Goal: Task Accomplishment & Management: Manage account settings

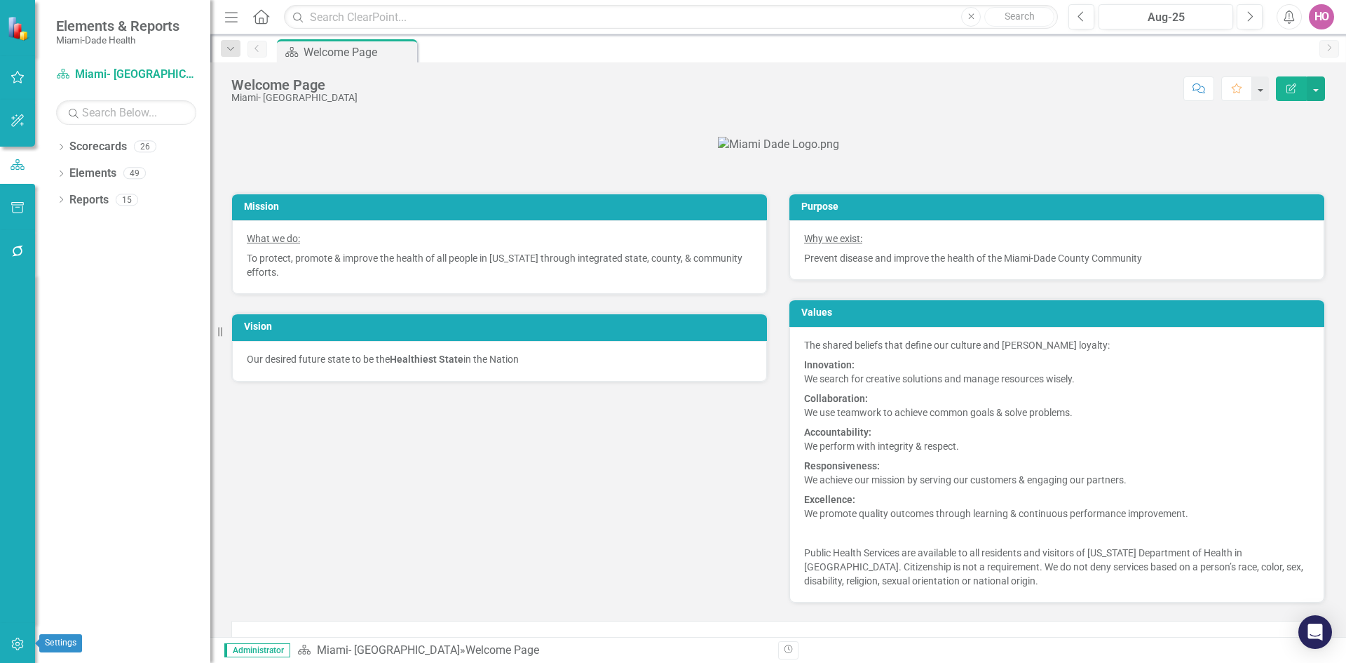
click at [22, 642] on icon "button" at bounding box center [18, 643] width 15 height 11
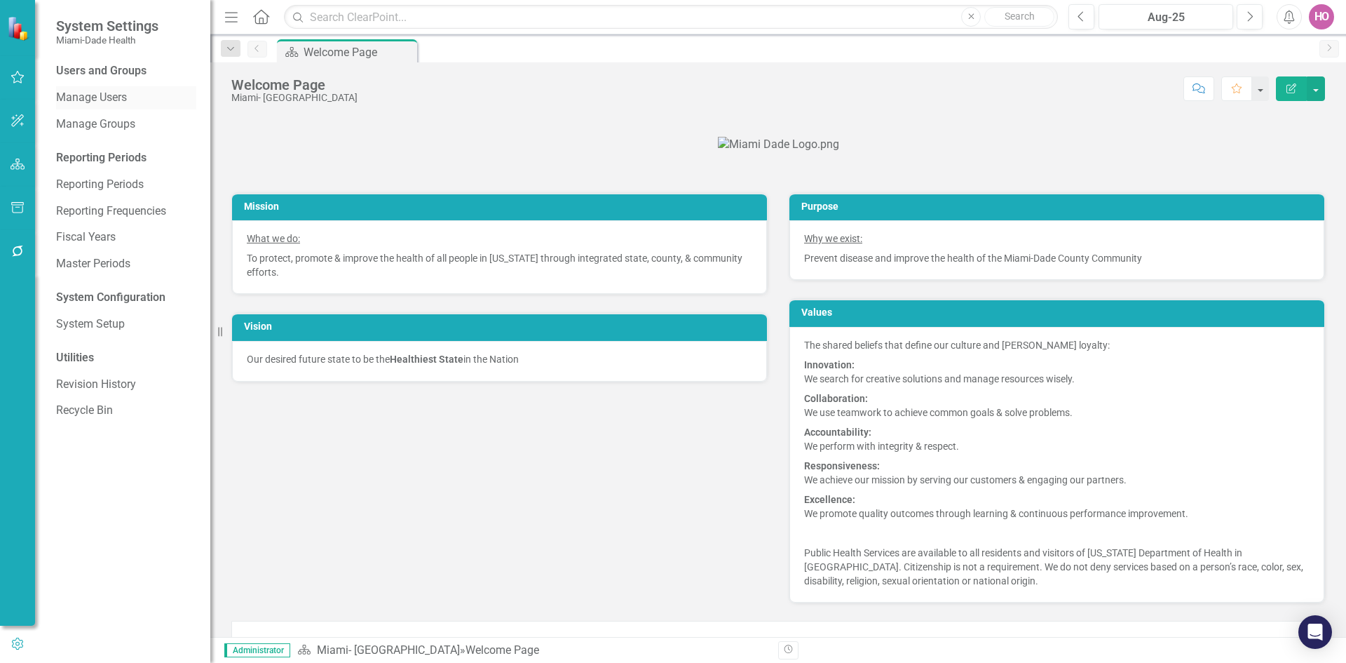
click at [110, 98] on link "Manage Users" at bounding box center [126, 98] width 140 height 16
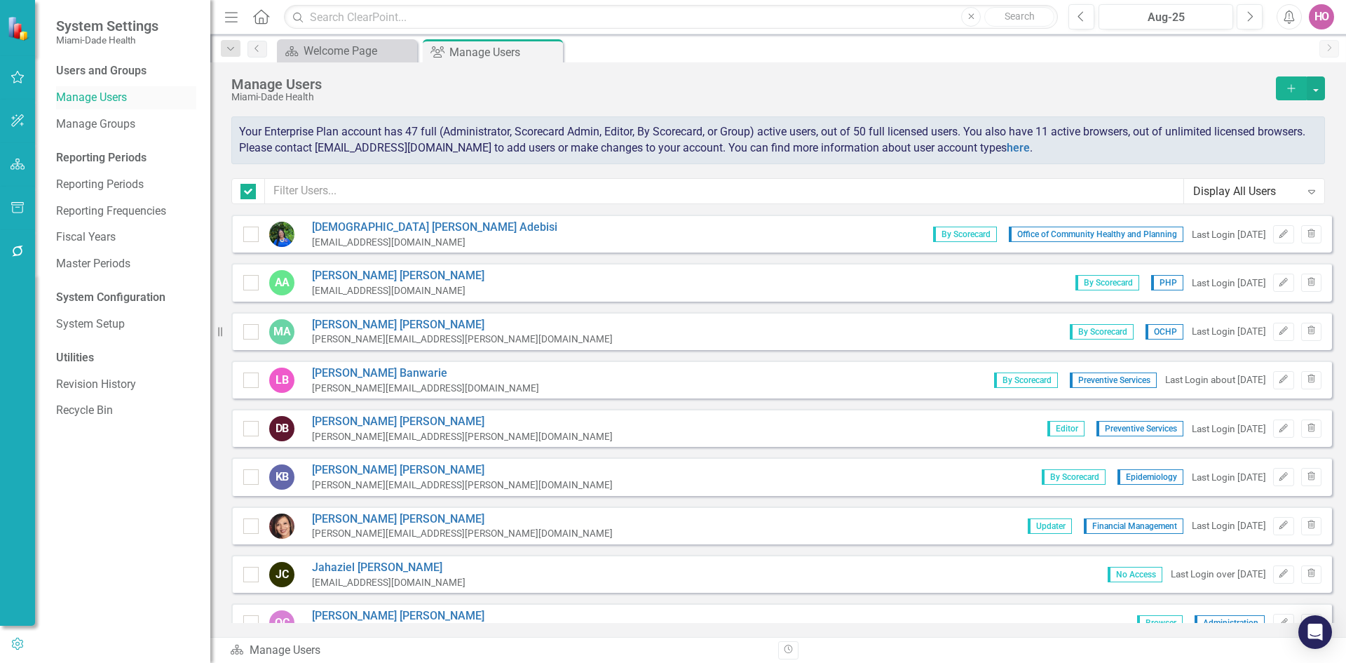
checkbox input "false"
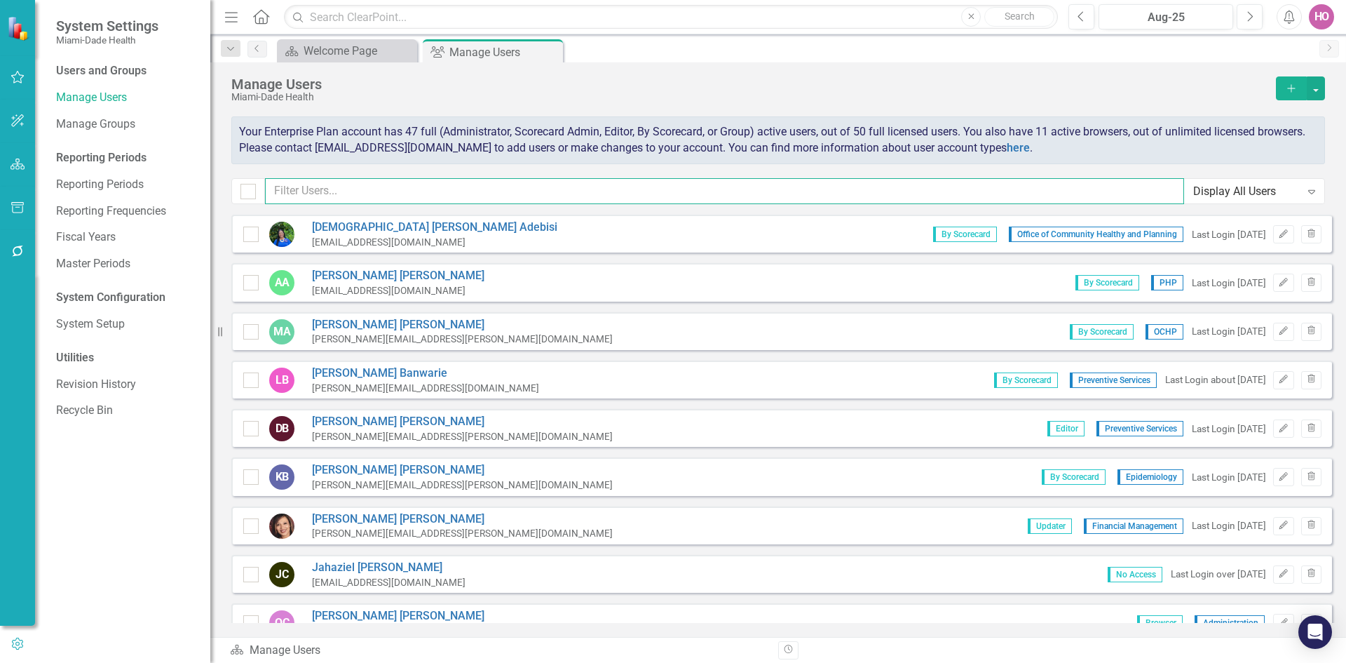
click at [395, 190] on input "text" at bounding box center [724, 191] width 919 height 26
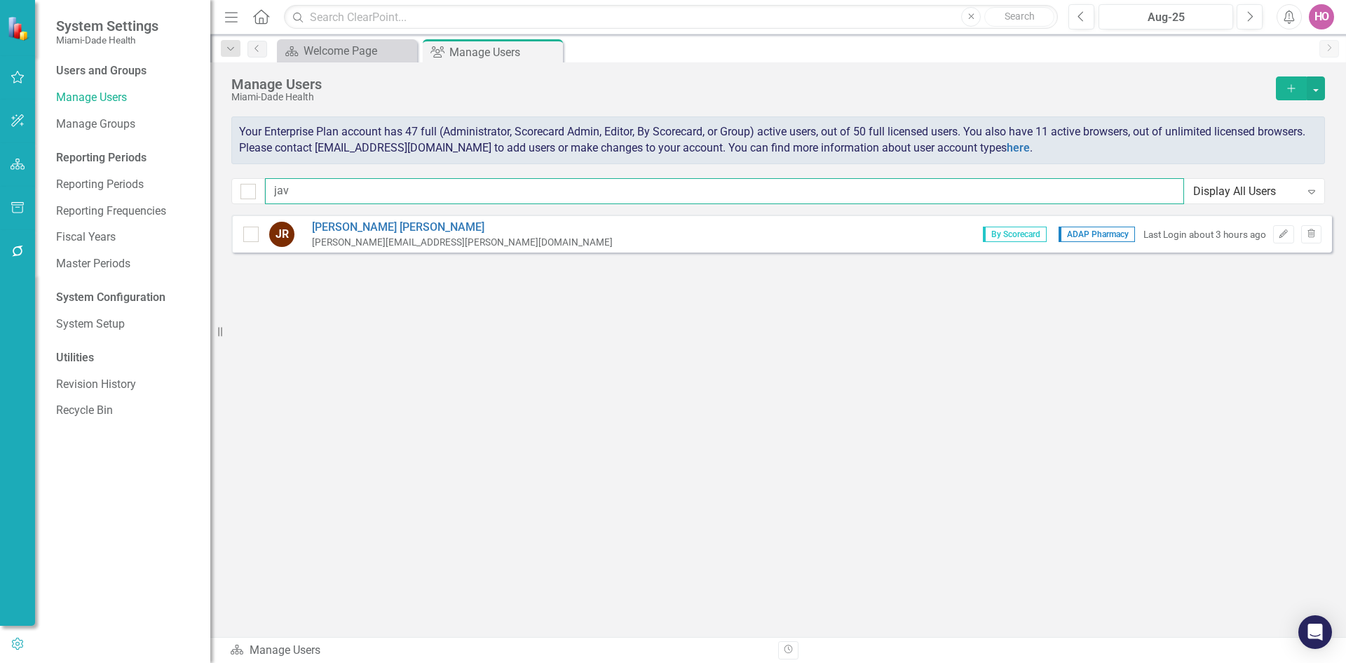
type input "jav"
click at [1073, 233] on span "ADAP Pharmacy" at bounding box center [1097, 233] width 76 height 15
click at [85, 121] on link "Manage Groups" at bounding box center [126, 124] width 140 height 16
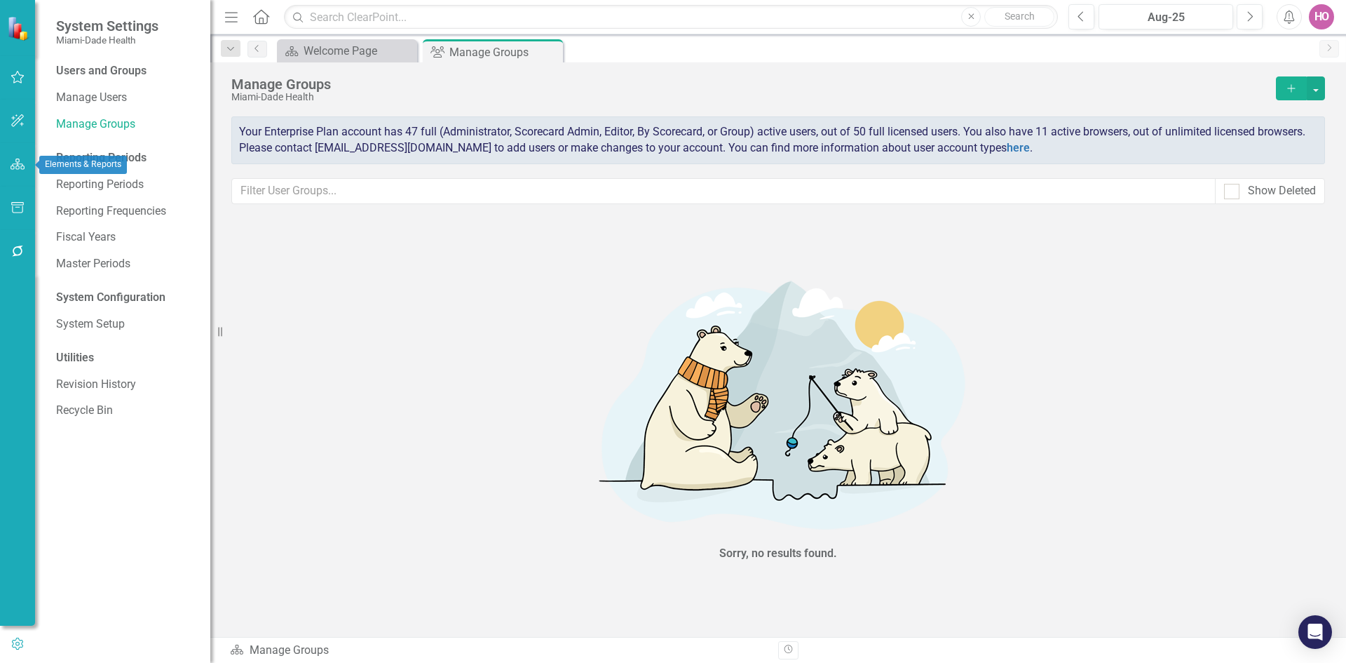
click at [20, 163] on icon "button" at bounding box center [18, 163] width 15 height 11
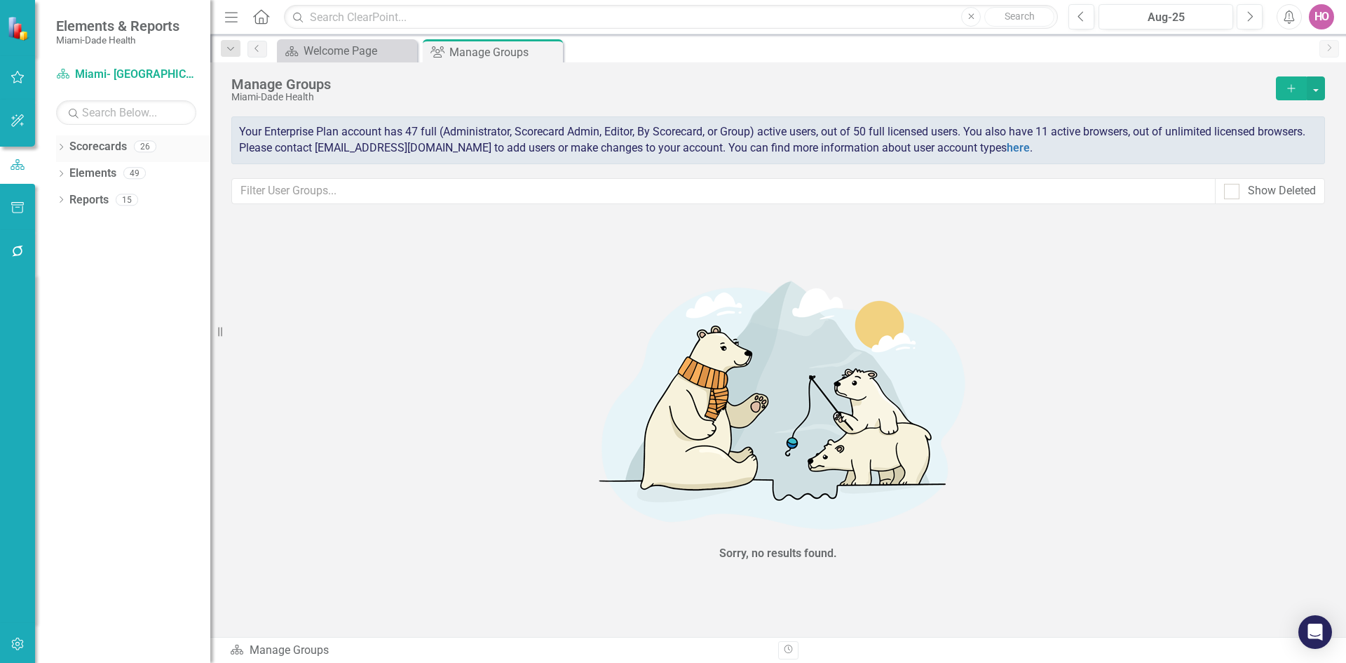
click at [59, 144] on icon "Dropdown" at bounding box center [61, 148] width 10 height 8
click at [66, 172] on icon "Dropdown" at bounding box center [68, 172] width 11 height 8
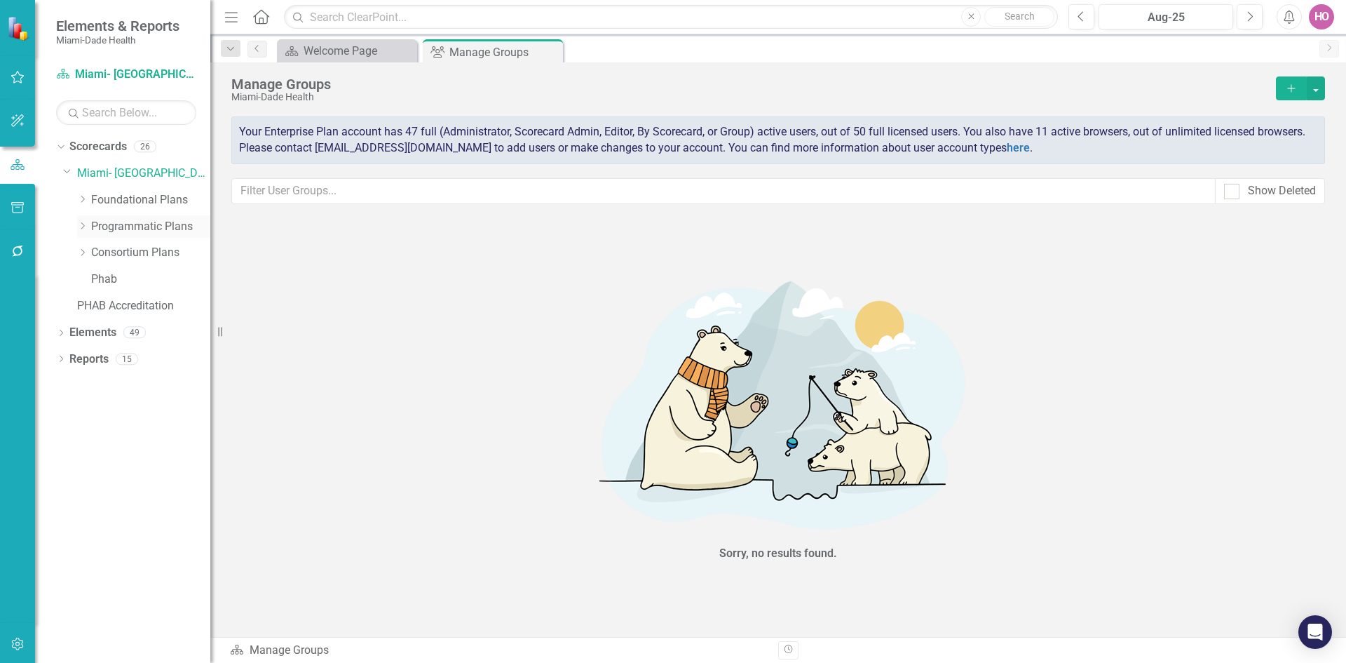
click at [81, 228] on icon "Dropdown" at bounding box center [82, 226] width 11 height 8
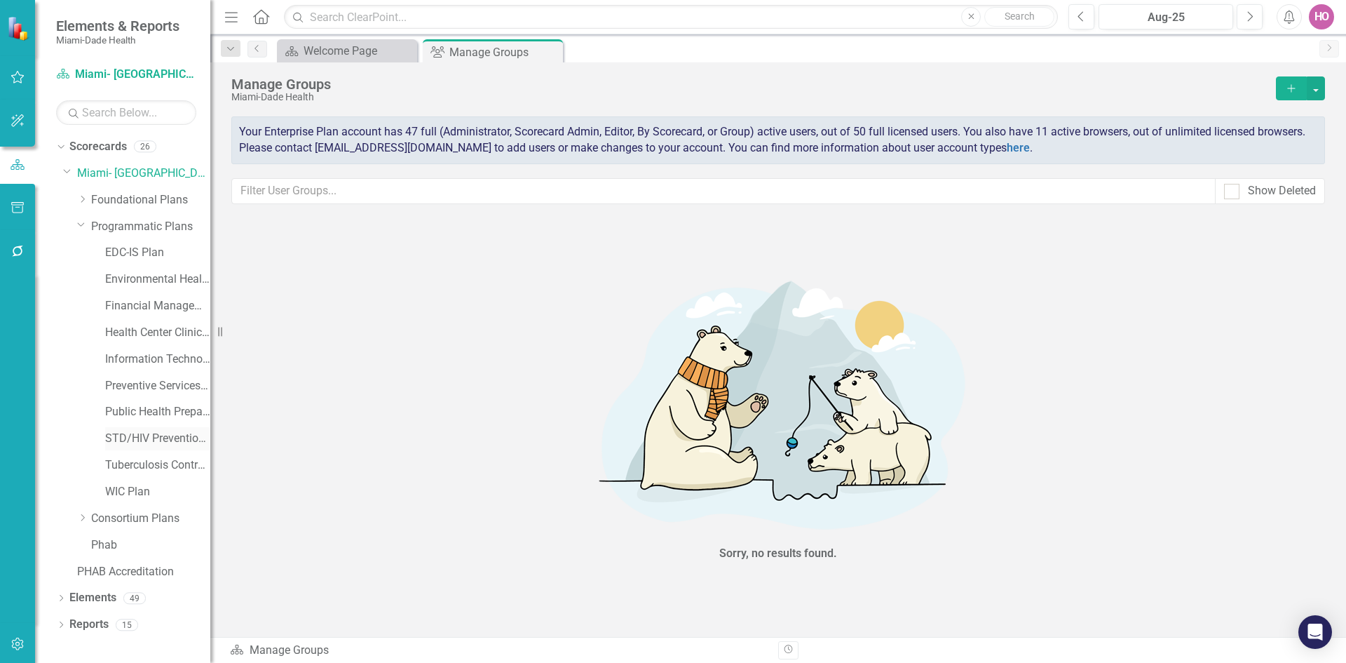
click at [152, 438] on link "STD/HIV Prevention and Control Plan" at bounding box center [157, 438] width 105 height 16
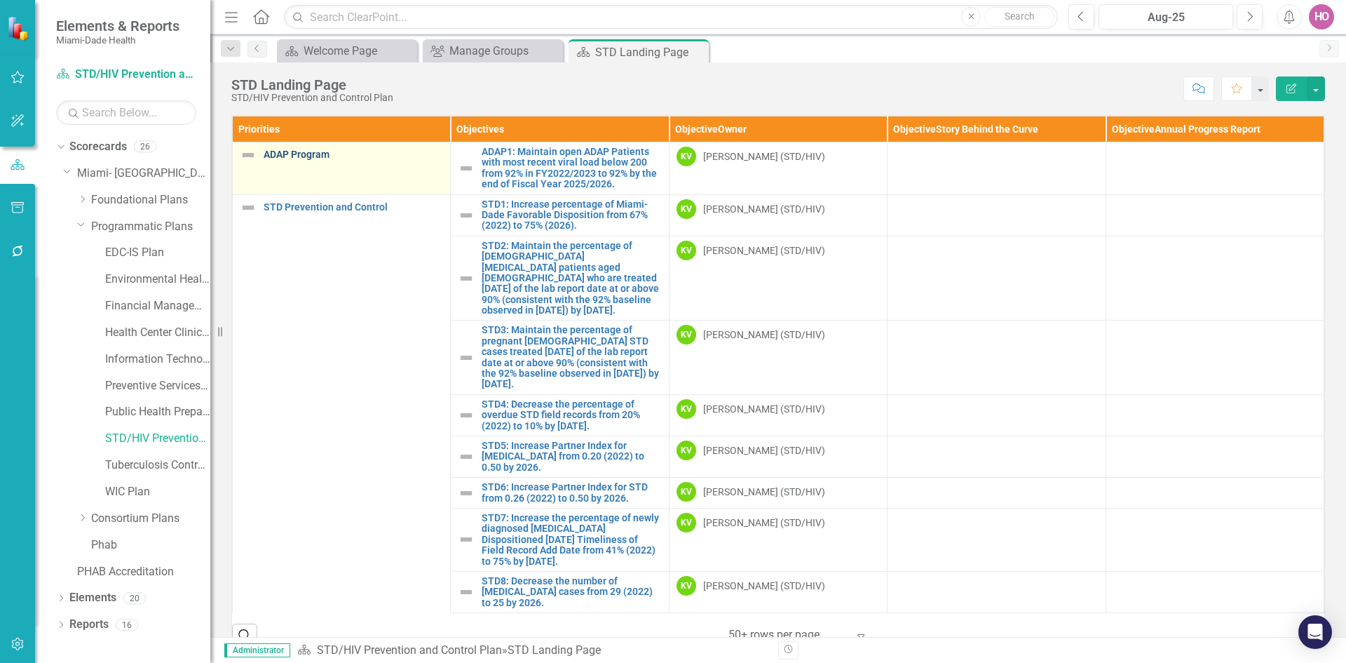
click at [287, 152] on link "ADAP Program" at bounding box center [353, 154] width 179 height 11
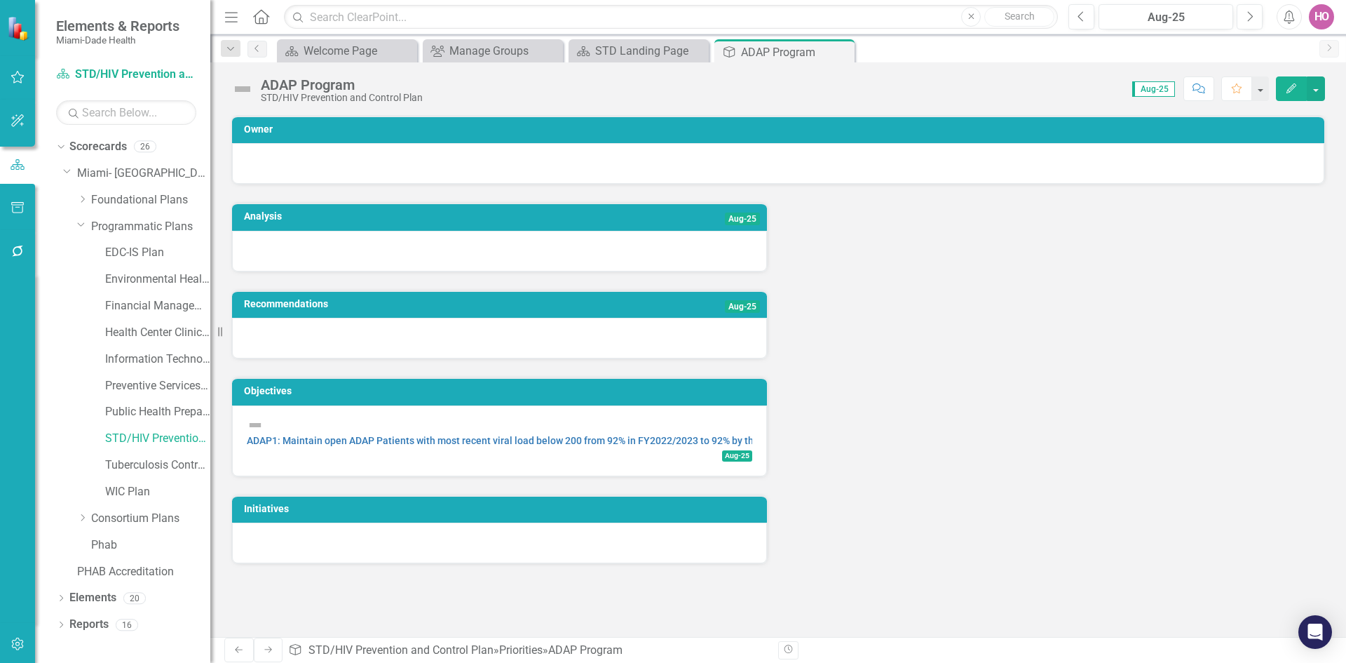
click at [1293, 86] on icon "Edit" at bounding box center [1291, 88] width 13 height 10
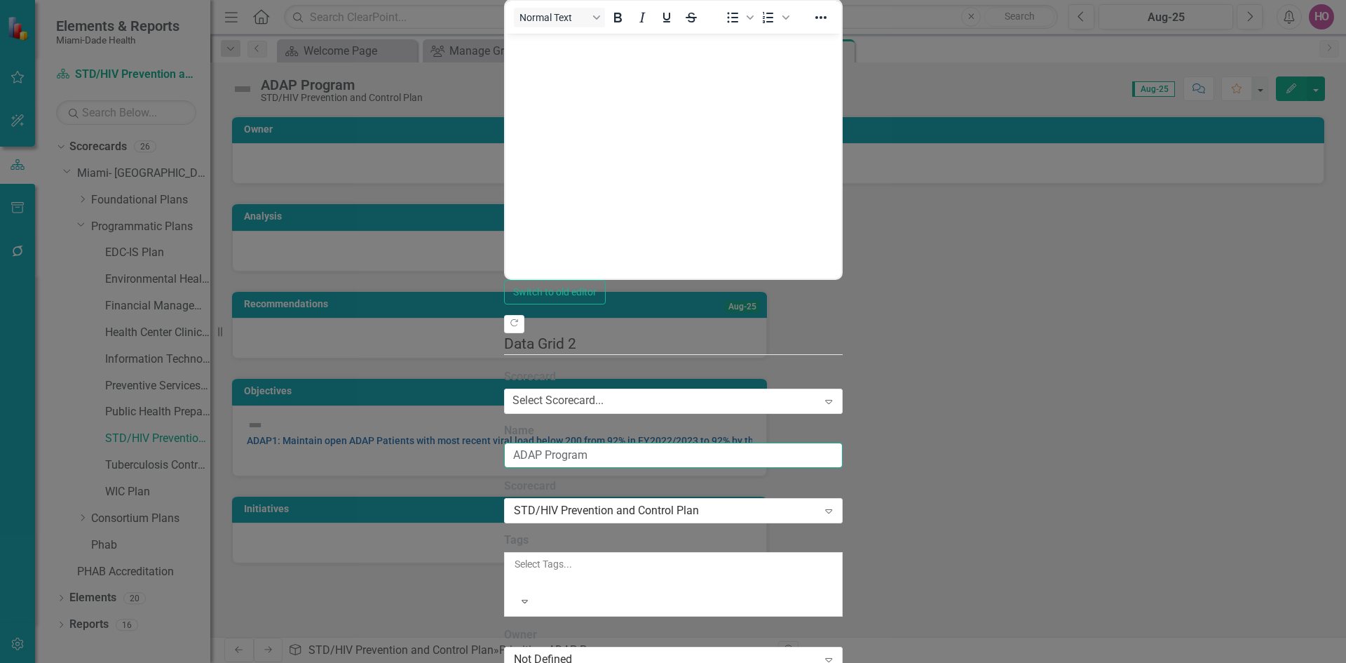
click at [504, 442] on input "ADAP Program" at bounding box center [673, 455] width 339 height 26
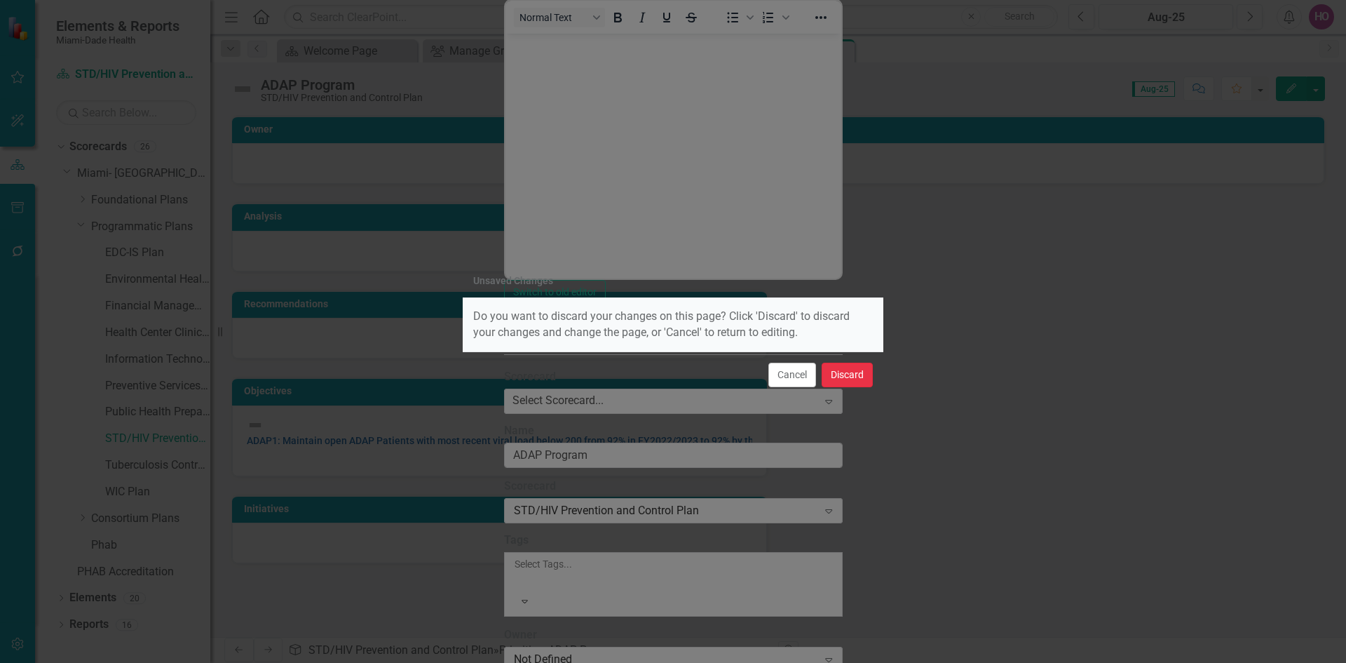
click at [842, 377] on button "Discard" at bounding box center [847, 374] width 51 height 25
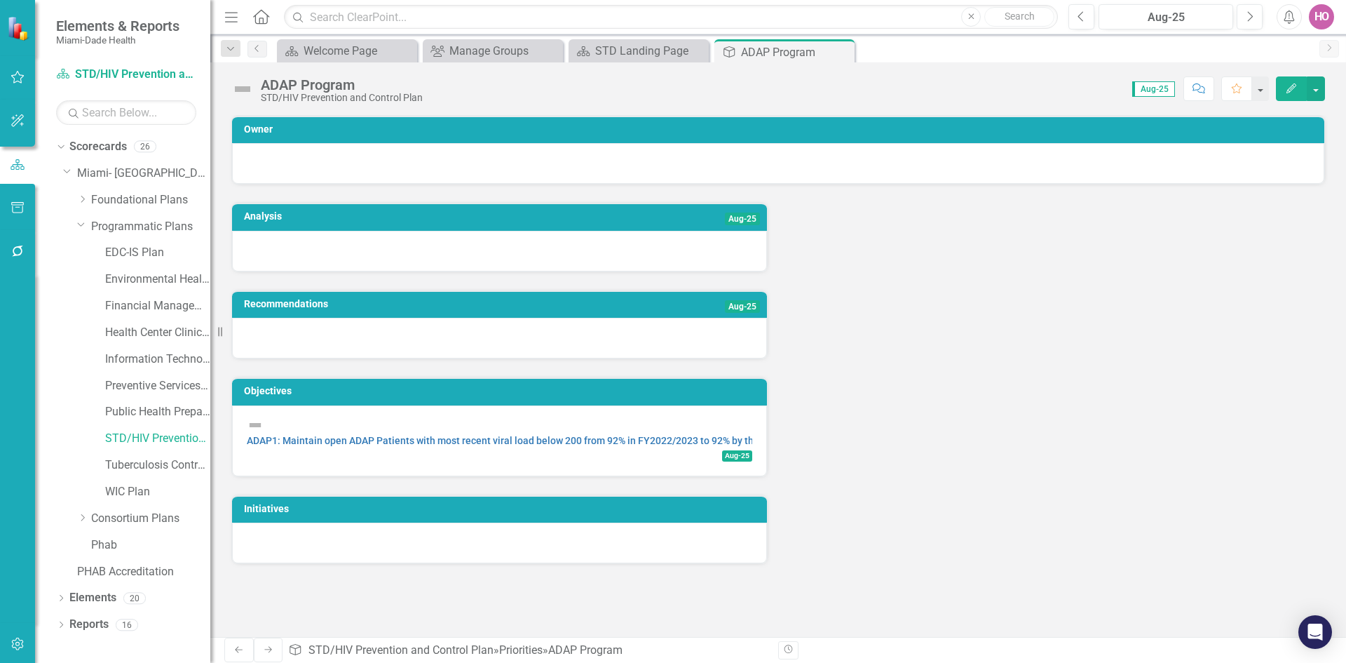
click at [1294, 93] on icon "Edit" at bounding box center [1291, 88] width 13 height 10
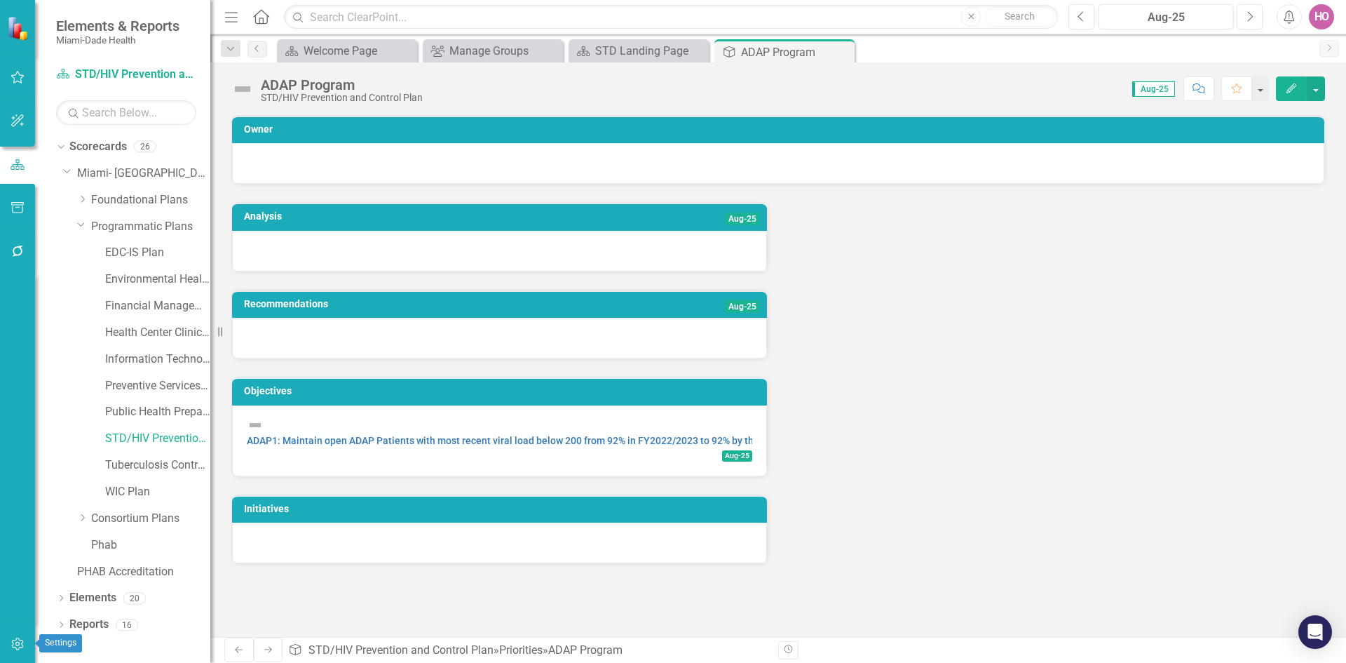
click at [18, 644] on icon "button" at bounding box center [18, 643] width 15 height 11
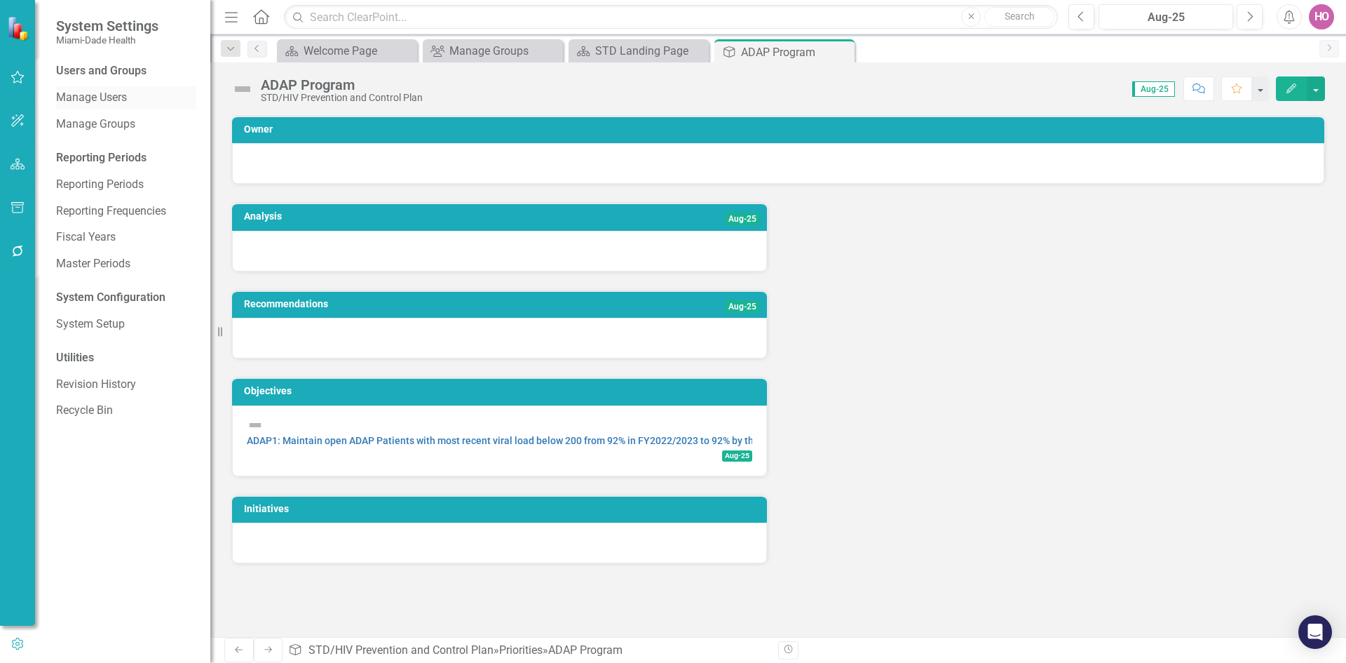
click at [84, 102] on link "Manage Users" at bounding box center [126, 98] width 140 height 16
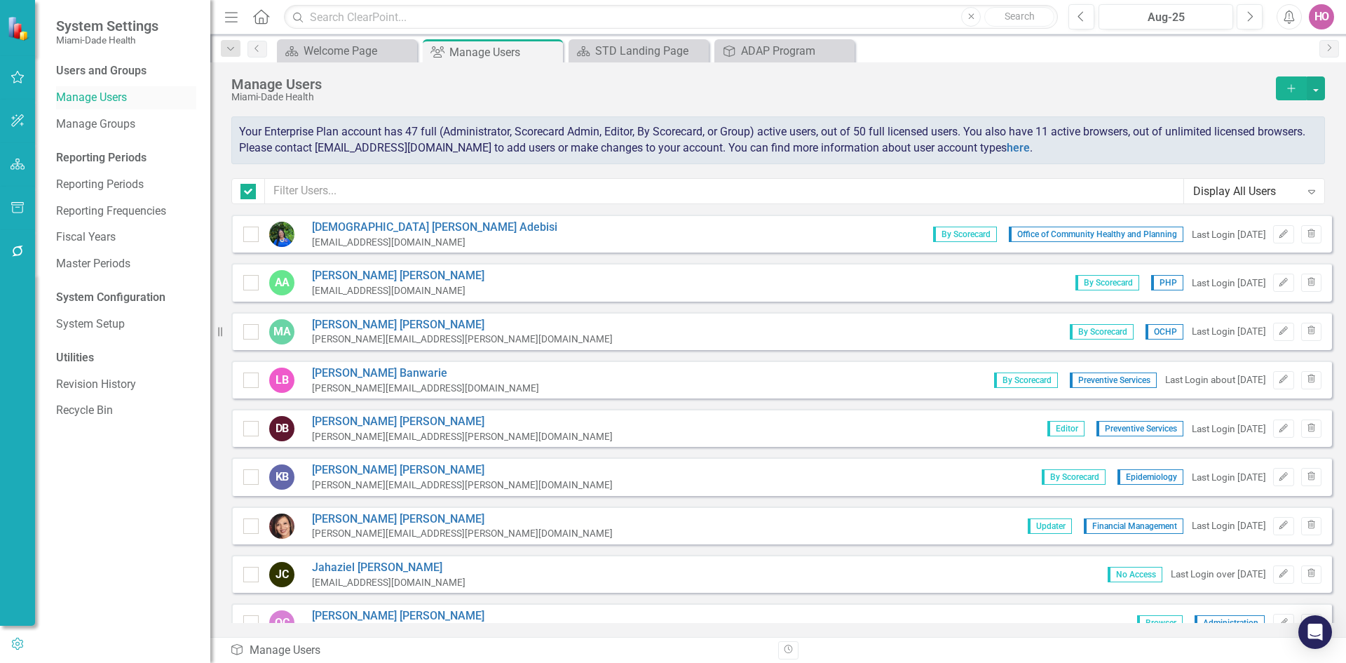
checkbox input "false"
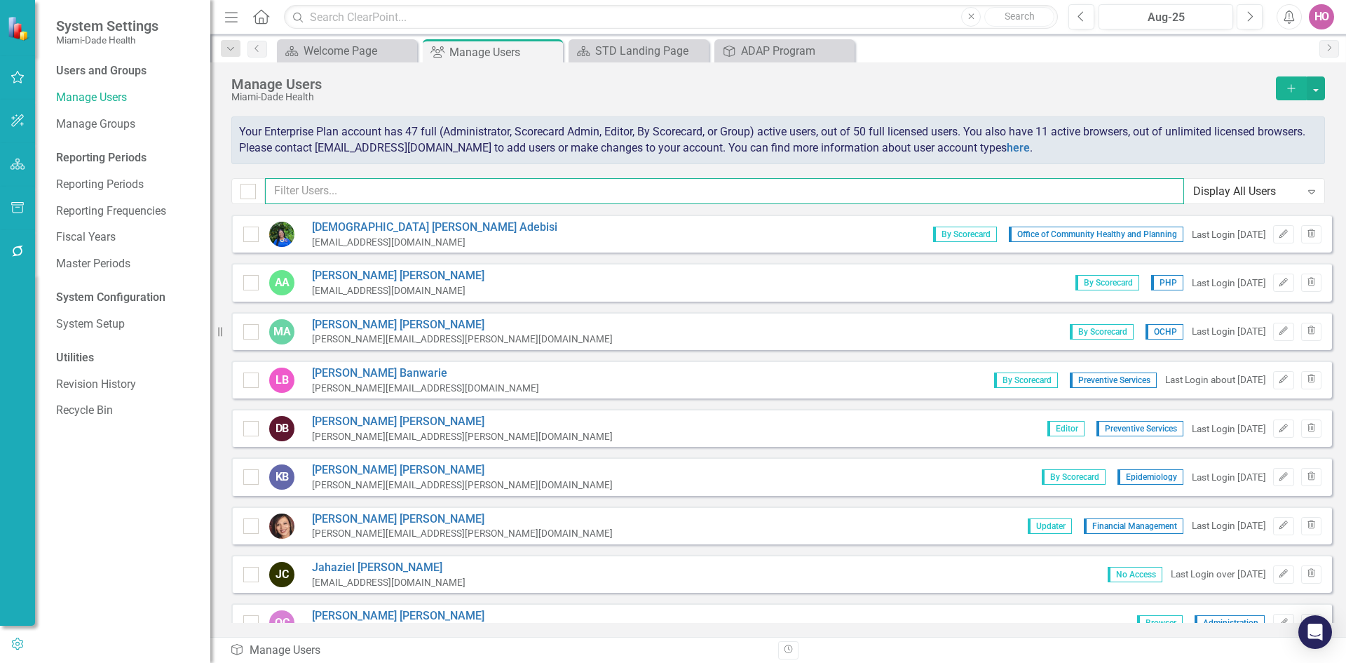
click at [362, 194] on input "text" at bounding box center [724, 191] width 919 height 26
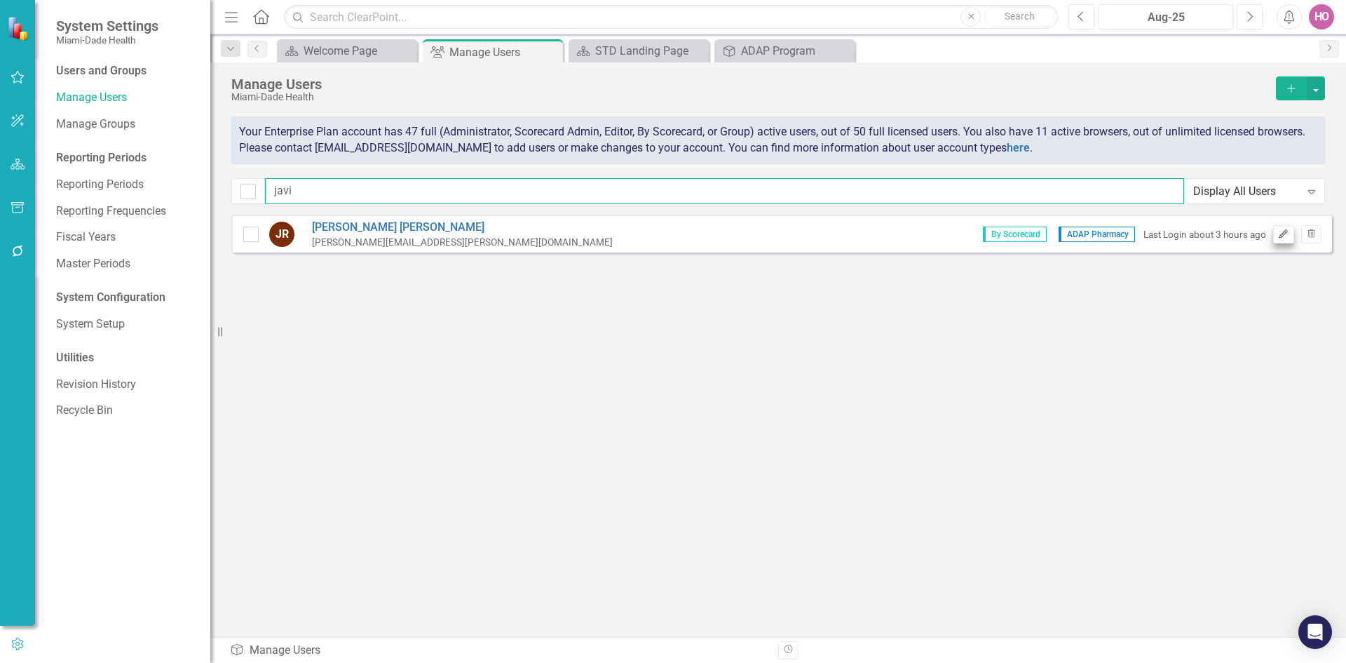
type input "javi"
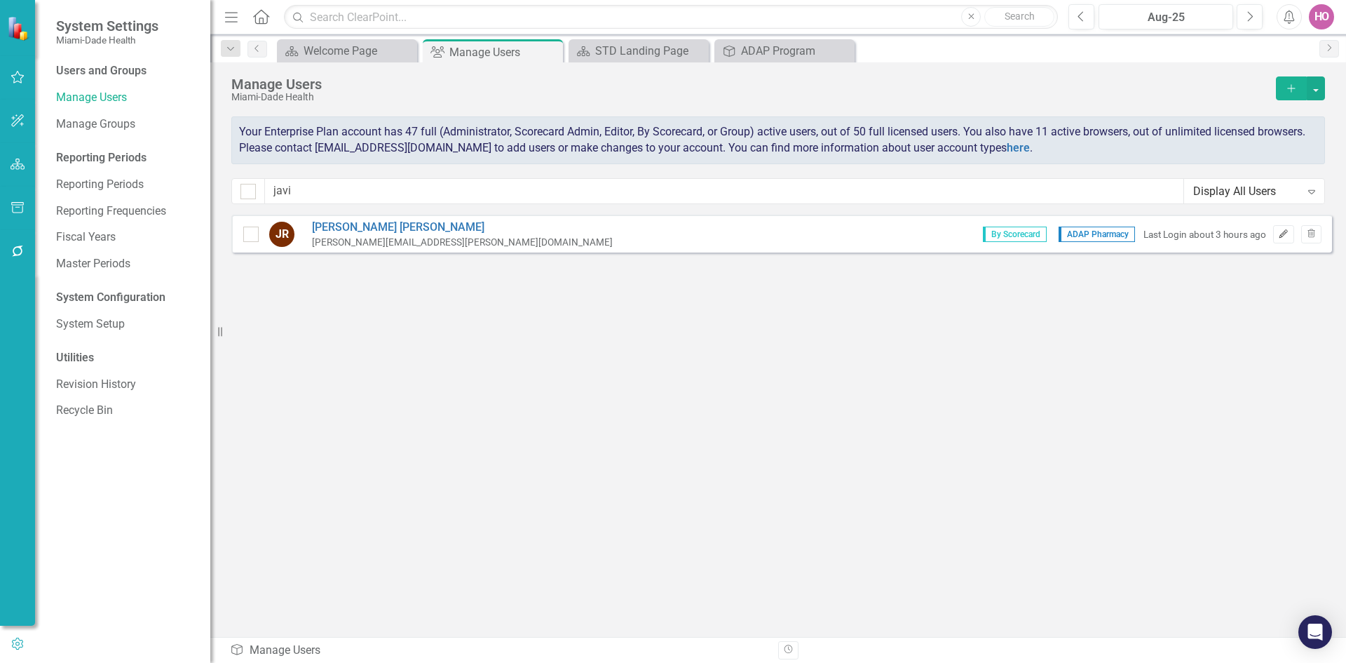
click at [1283, 234] on icon "button" at bounding box center [1284, 233] width 8 height 8
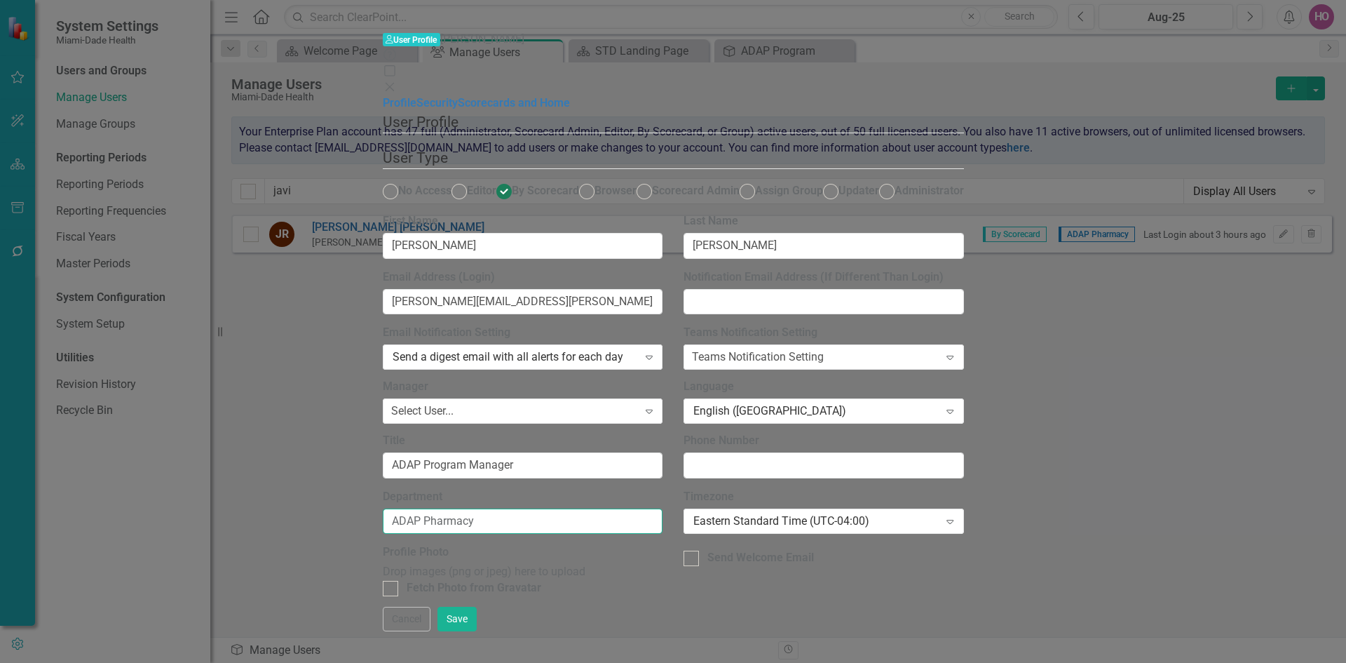
click at [519, 508] on input "ADAP Pharmacy" at bounding box center [523, 521] width 280 height 26
drag, startPoint x: 444, startPoint y: 477, endPoint x: 496, endPoint y: 473, distance: 52.1
click at [496, 508] on input "ADAP Pharmacy" at bounding box center [523, 521] width 280 height 26
type input "ADAP Program"
click at [477, 631] on button "Save" at bounding box center [457, 618] width 39 height 25
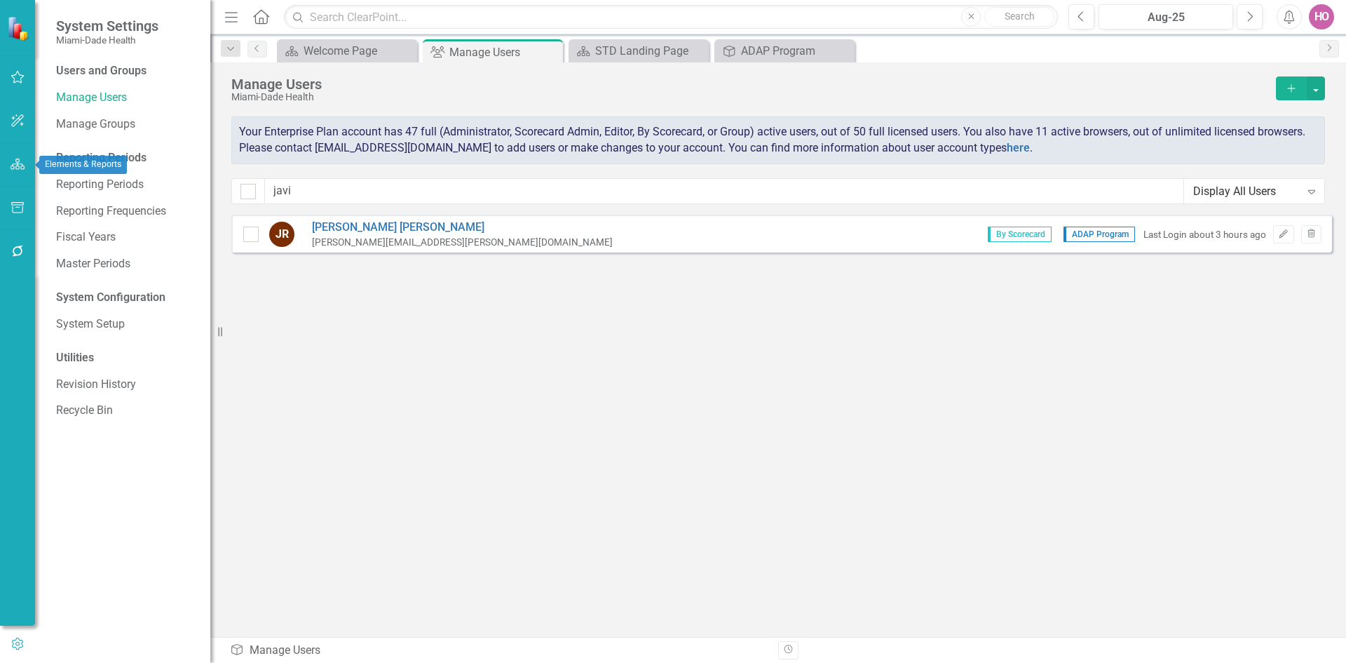
click at [15, 163] on icon "button" at bounding box center [18, 163] width 15 height 11
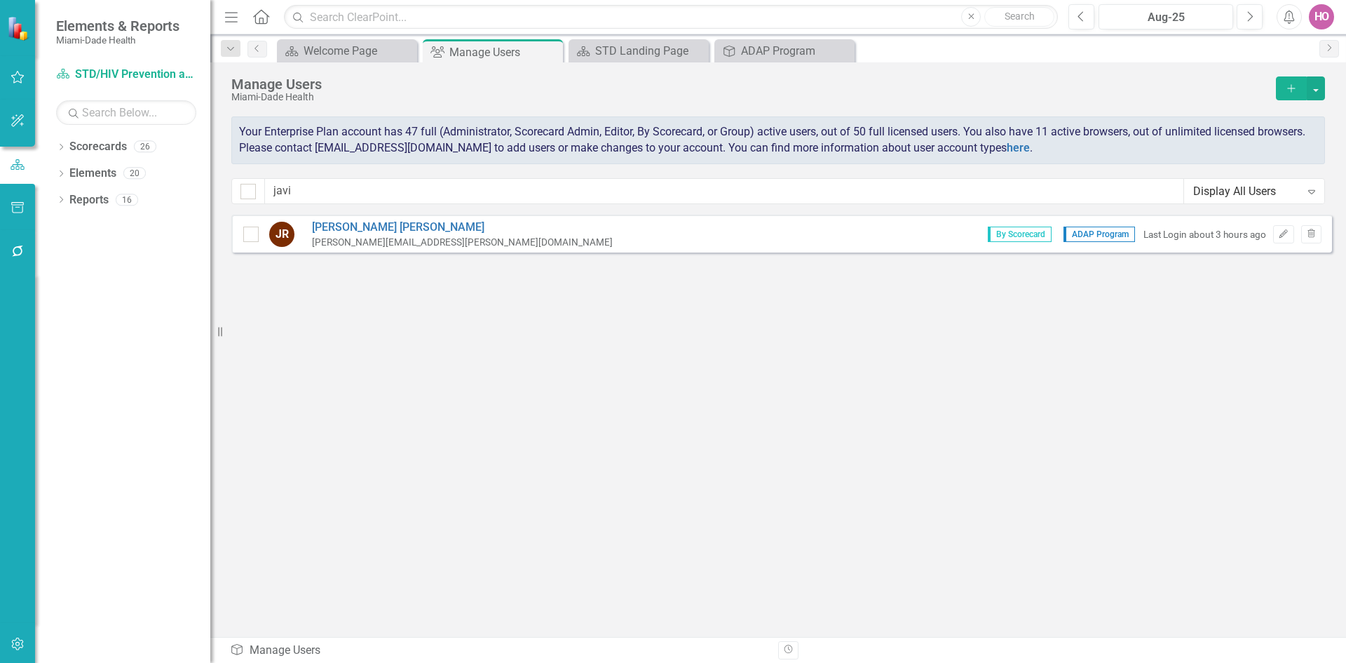
click at [55, 146] on div "Dropdown Scorecards 26 Dropdown [GEOGRAPHIC_DATA]- Dade County Dropdown Foundat…" at bounding box center [122, 398] width 175 height 527
click at [59, 147] on icon "Dropdown" at bounding box center [61, 148] width 10 height 8
click at [69, 172] on icon "Dropdown" at bounding box center [68, 172] width 11 height 8
click at [83, 224] on icon at bounding box center [83, 225] width 4 height 7
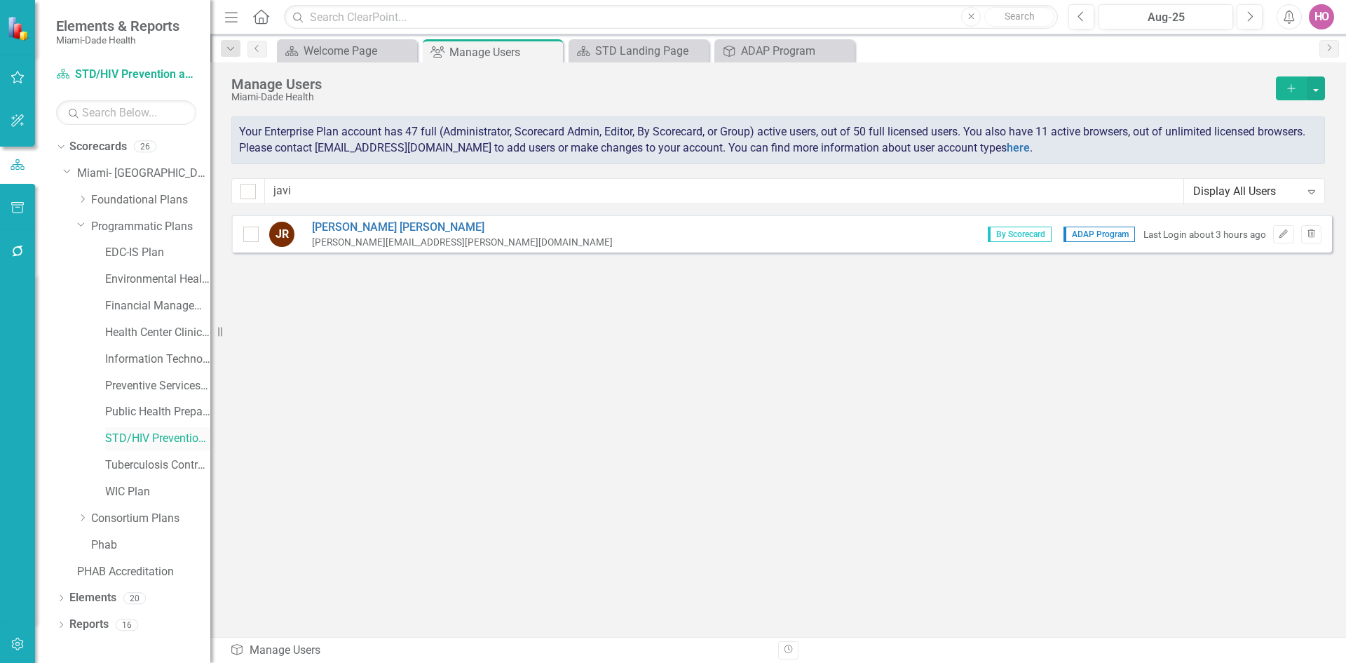
click at [120, 440] on link "STD/HIV Prevention and Control Plan" at bounding box center [157, 438] width 105 height 16
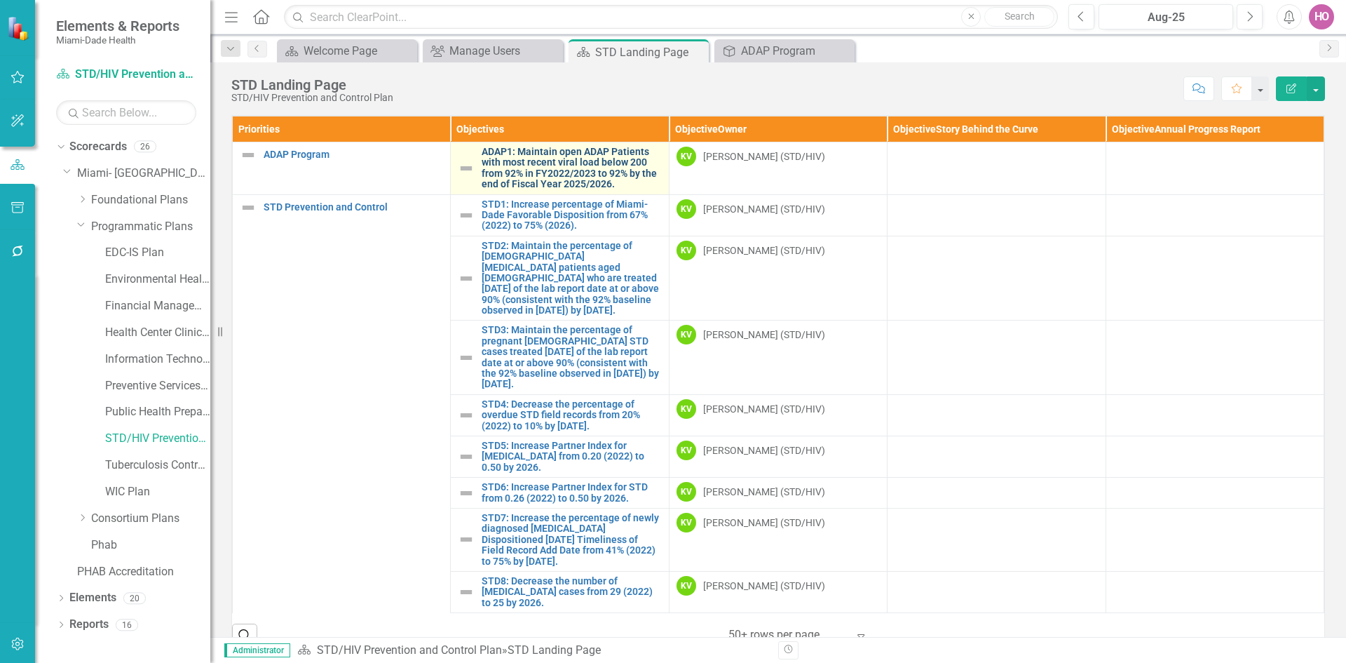
click at [529, 164] on link "ADAP1: Maintain open ADAP Patients with most recent viral load below 200 from 9…" at bounding box center [571, 168] width 179 height 43
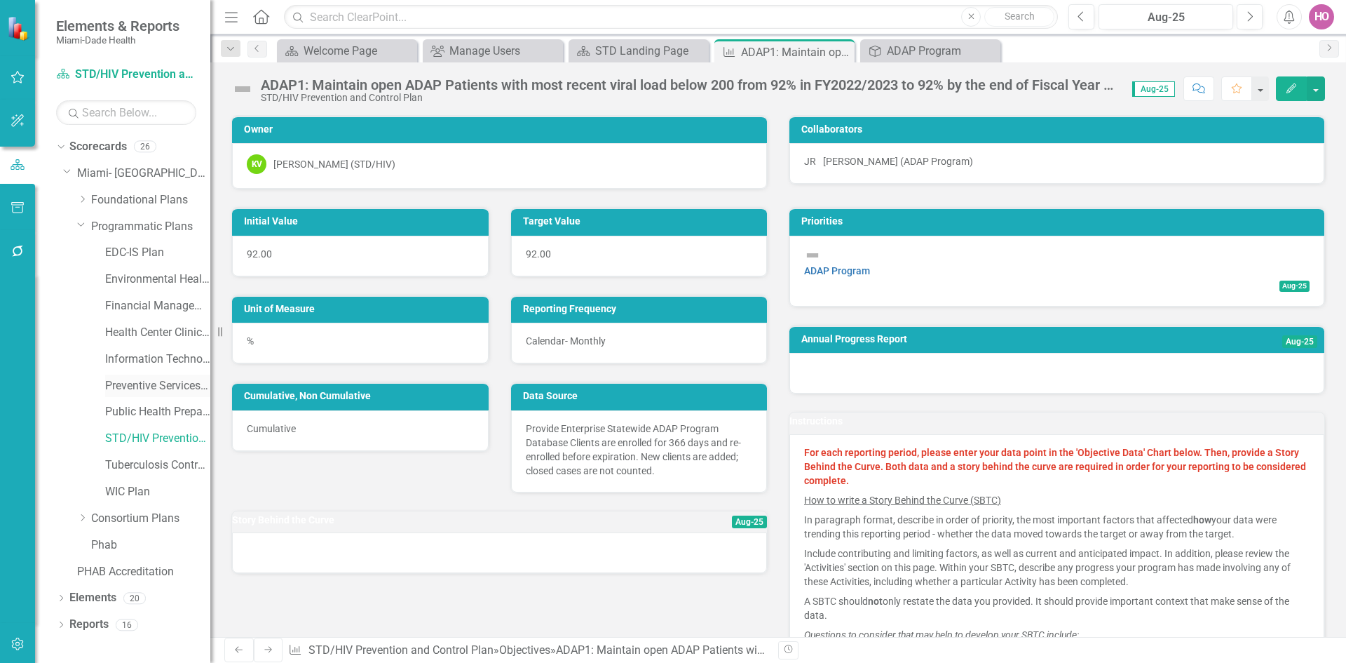
click at [140, 387] on link "Preventive Services Plan" at bounding box center [157, 386] width 105 height 16
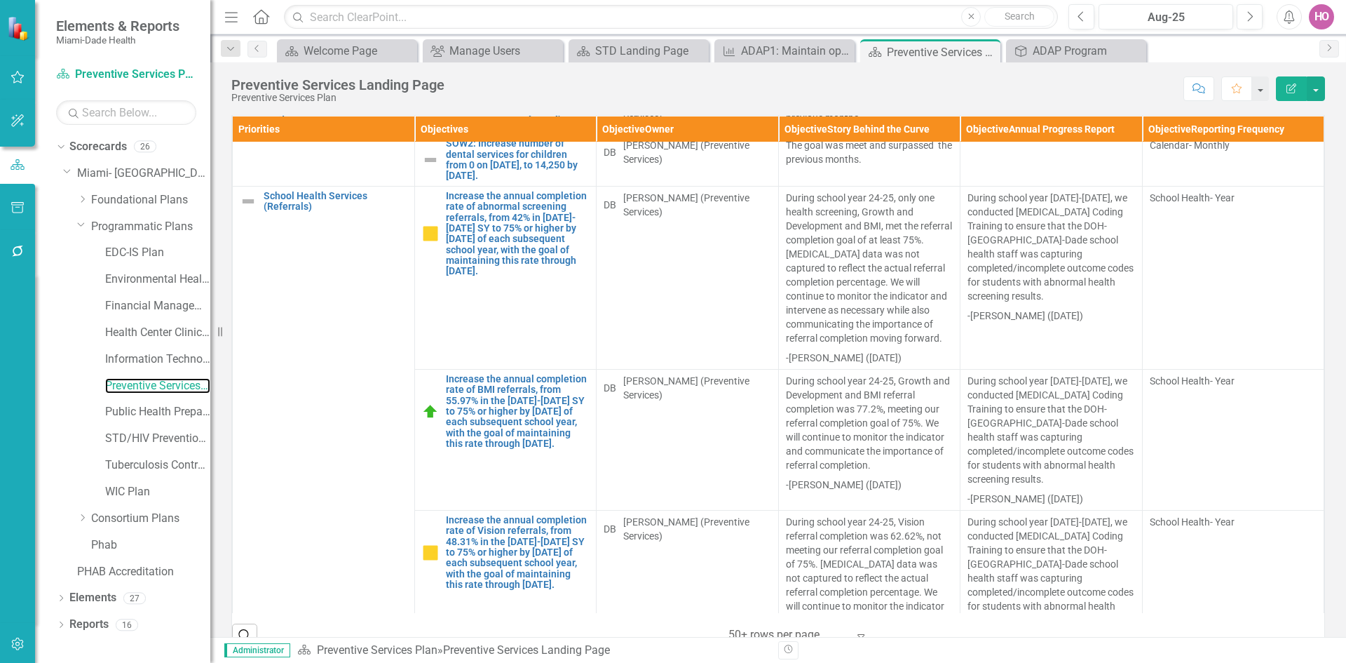
scroll to position [2103, 0]
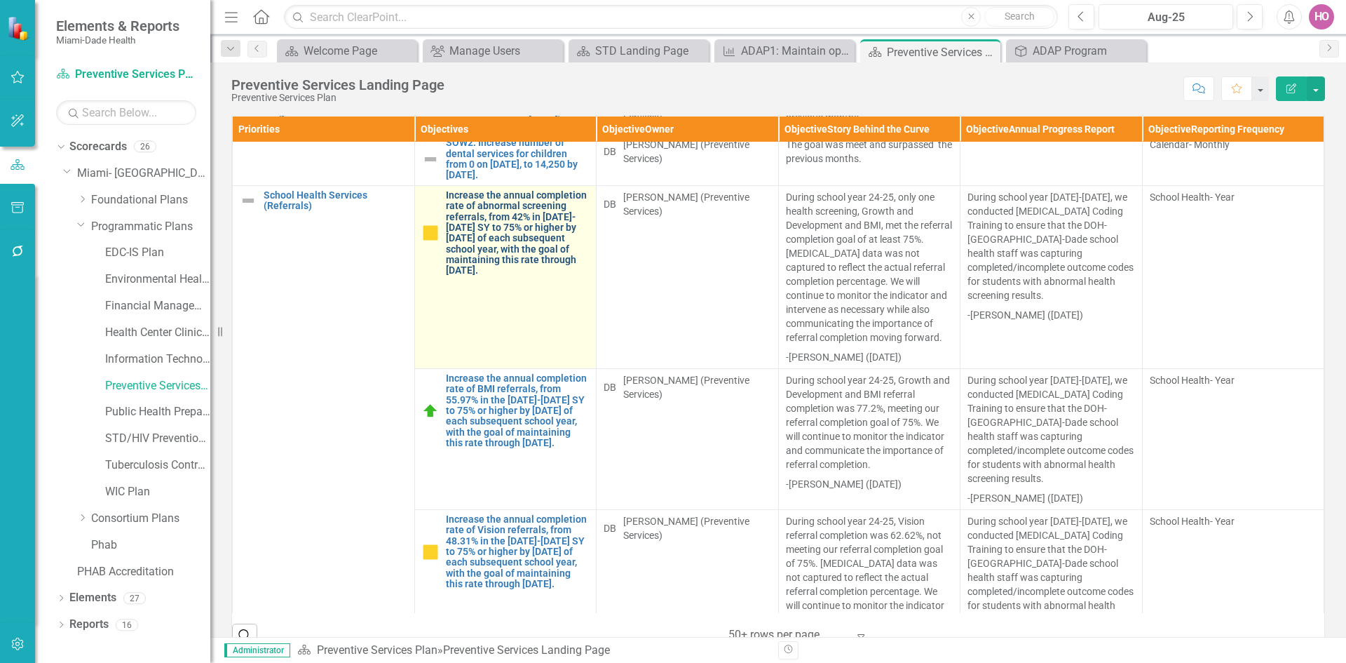
click at [496, 276] on link "Increase the annual completion rate of abnormal screening referrals, from 42% i…" at bounding box center [518, 233] width 144 height 86
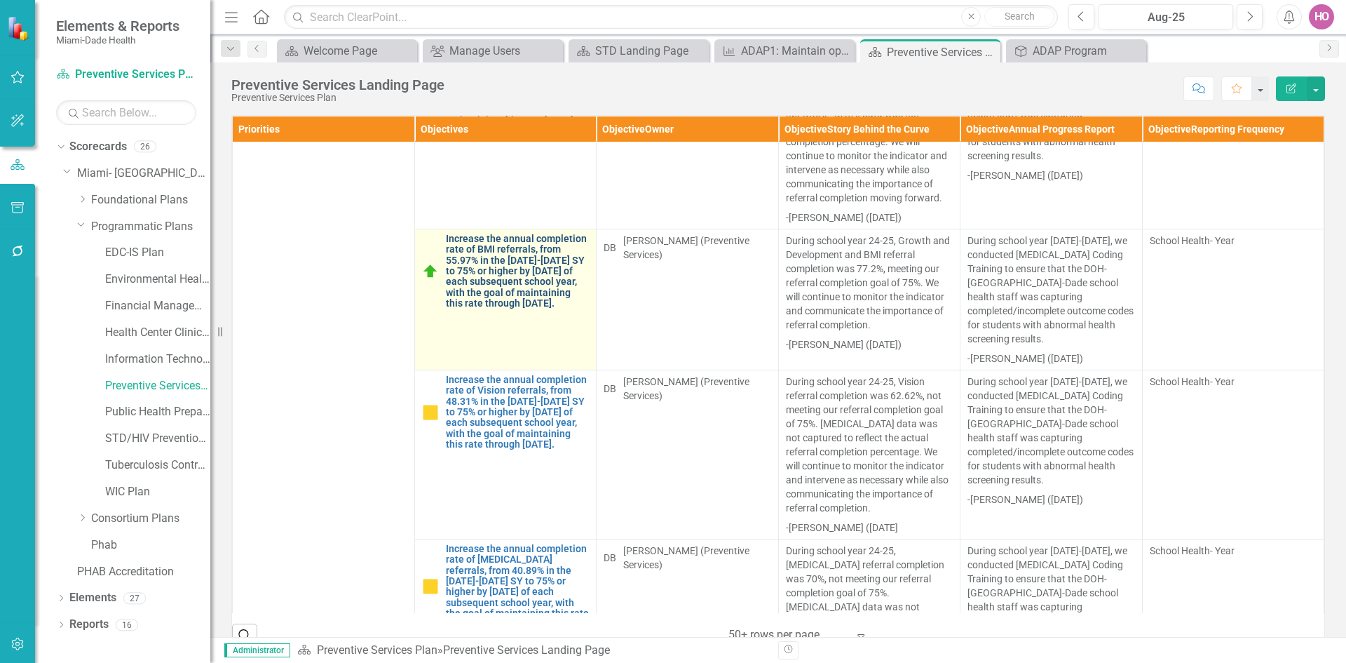
scroll to position [2244, 0]
click at [510, 308] on link "Increase the annual completion rate of BMI referrals, from 55.97% in the [DATE]…" at bounding box center [518, 271] width 144 height 76
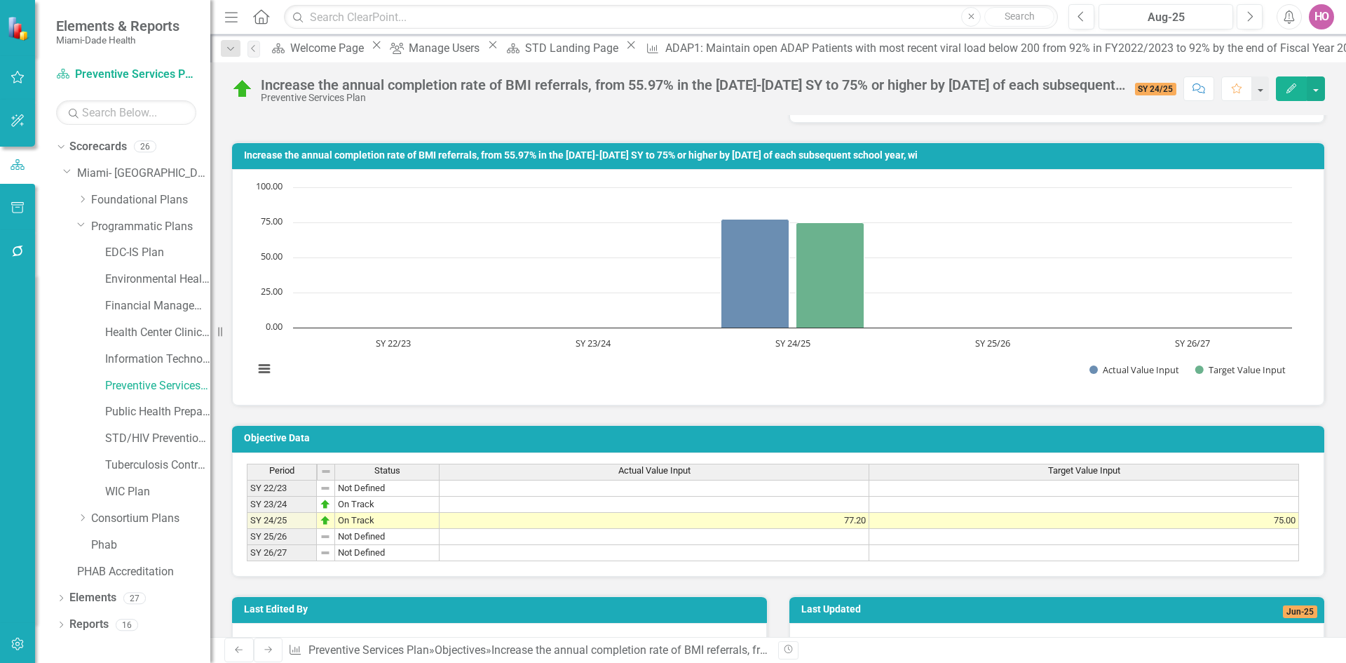
scroll to position [771, 0]
